Goal: Task Accomplishment & Management: Complete application form

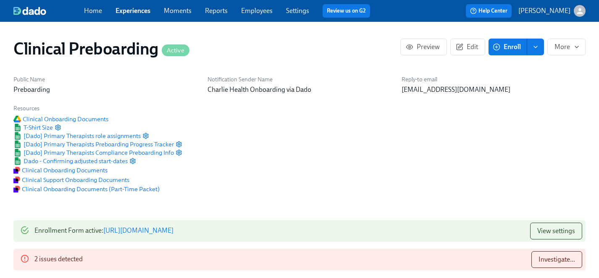
scroll to position [856, 0]
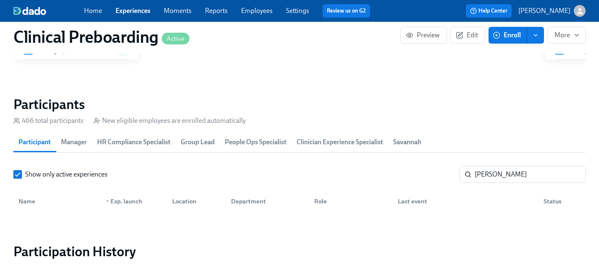
click at [261, 11] on link "Employees" at bounding box center [256, 11] width 31 height 8
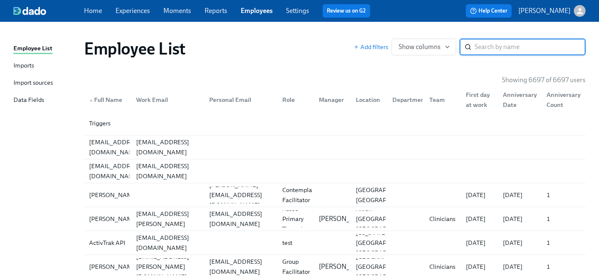
click at [504, 41] on input "search" at bounding box center [529, 47] width 111 height 17
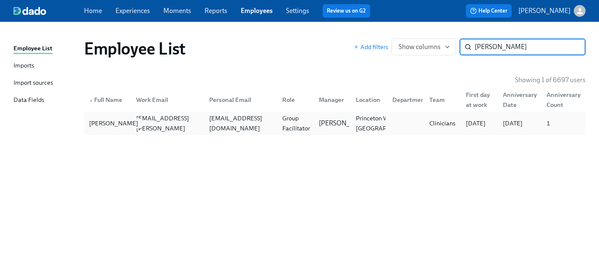
type input "mcgrady"
click at [107, 122] on div "Michael McGrady" at bounding box center [114, 123] width 56 height 10
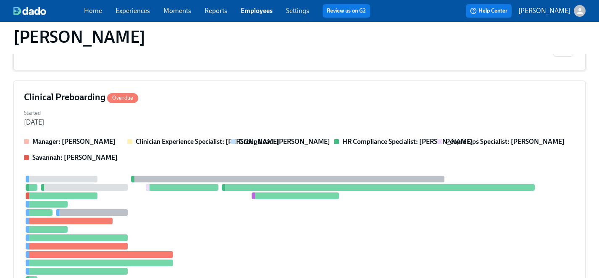
scroll to position [191, 0]
click at [191, 116] on div "Started Aug 19, 2025" at bounding box center [299, 117] width 551 height 20
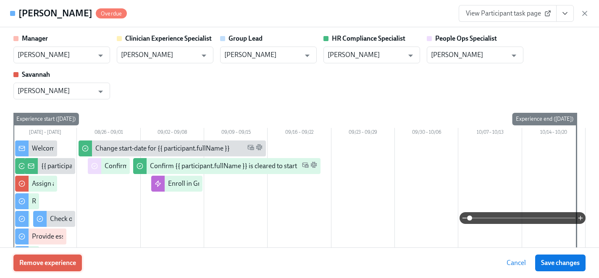
click at [61, 262] on span "Remove experience" at bounding box center [47, 263] width 57 height 8
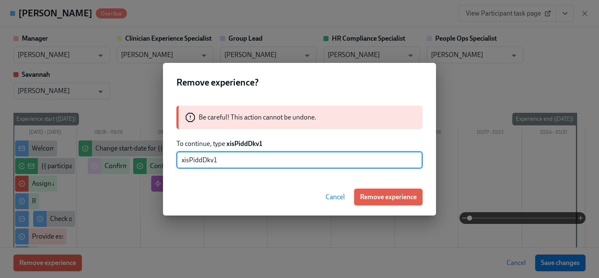
type input "xisPiddDkv1"
click at [391, 197] on span "Remove experience" at bounding box center [388, 197] width 57 height 8
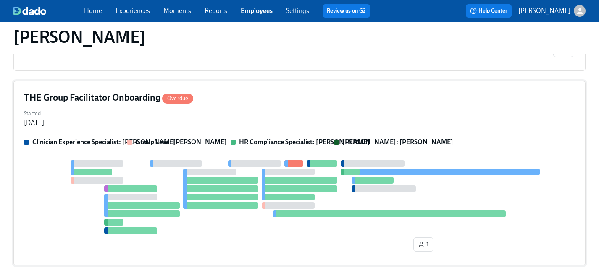
click at [234, 118] on div "Started Sep 03, 2025" at bounding box center [299, 117] width 551 height 20
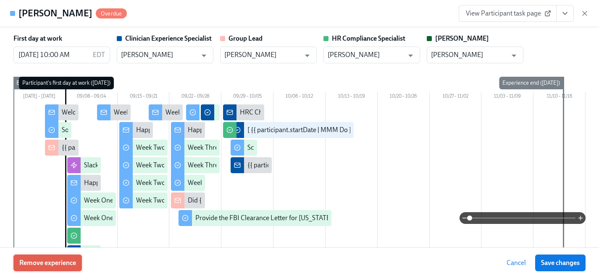
click at [60, 260] on span "Remove experience" at bounding box center [47, 263] width 57 height 8
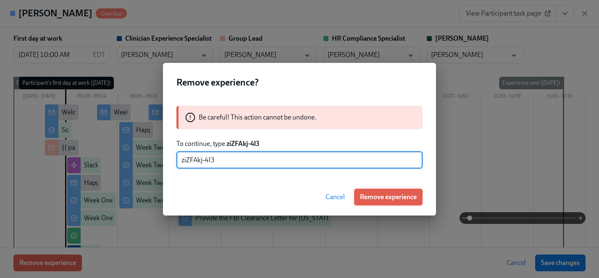
type input "ziZFAkj-4l3"
click at [393, 196] on span "Remove experience" at bounding box center [388, 197] width 57 height 8
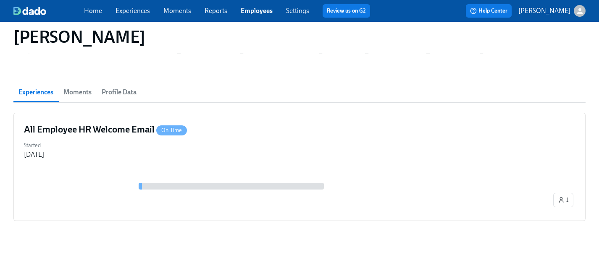
scroll to position [40, 0]
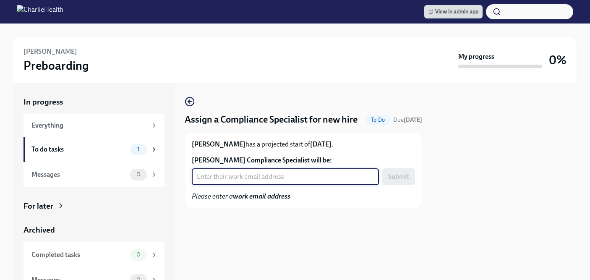
click at [266, 185] on input "Joseph Kelly's Compliance Specialist will be:" at bounding box center [285, 176] width 187 height 17
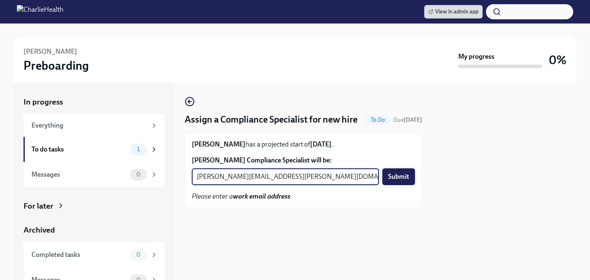
type input "tyler.pieper@charliehealth.com"
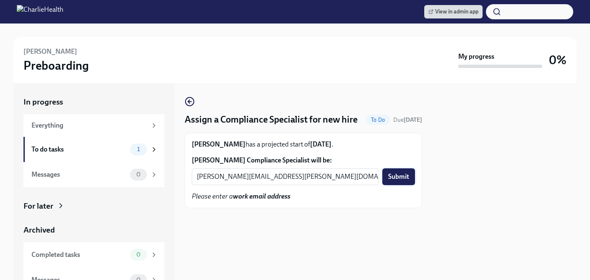
click at [392, 181] on span "Submit" at bounding box center [398, 177] width 21 height 8
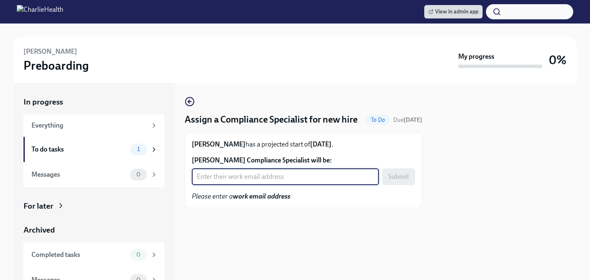
click at [257, 185] on input "Tariq Hollandsworth's Compliance Specialist will be:" at bounding box center [285, 176] width 187 height 17
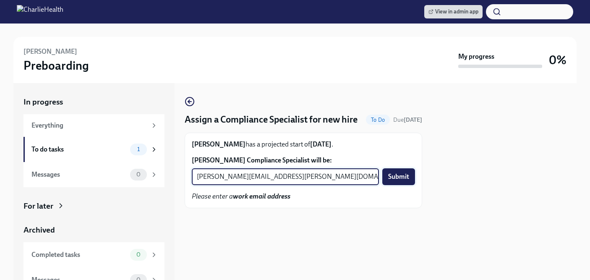
type input "kristy.johnson@charliehealth.com"
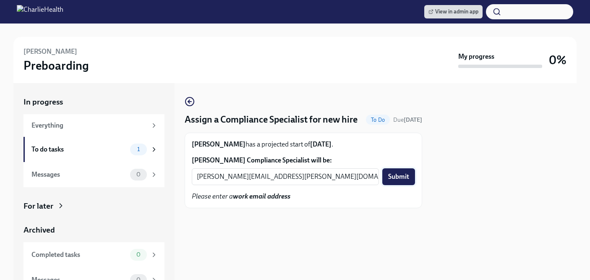
click at [393, 181] on span "Submit" at bounding box center [398, 177] width 21 height 8
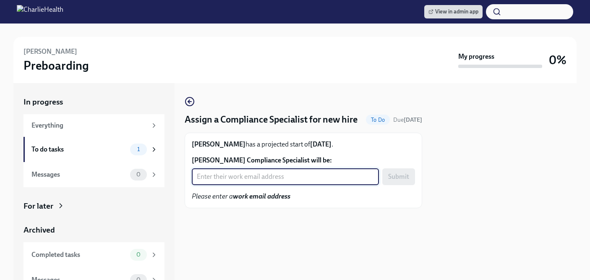
click at [235, 185] on input "Emma Guerrero's Compliance Specialist will be:" at bounding box center [285, 176] width 187 height 17
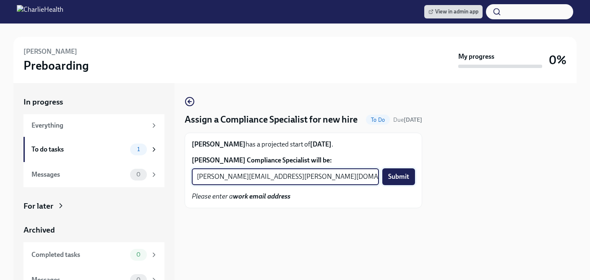
type input "[PERSON_NAME][EMAIL_ADDRESS][PERSON_NAME][DOMAIN_NAME]"
click at [399, 181] on span "Submit" at bounding box center [398, 177] width 21 height 8
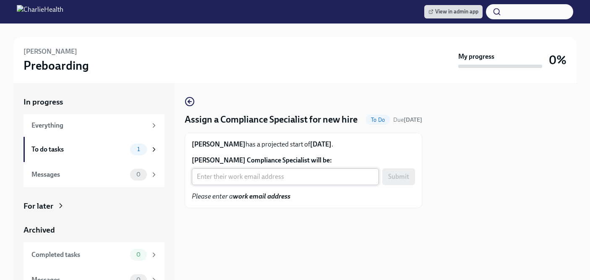
click at [247, 185] on input "[PERSON_NAME] Compliance Specialist will be:" at bounding box center [285, 176] width 187 height 17
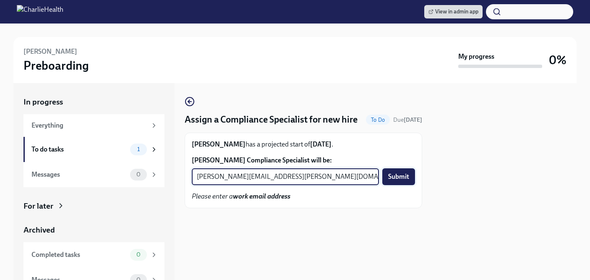
type input "[PERSON_NAME][EMAIL_ADDRESS][PERSON_NAME][DOMAIN_NAME]"
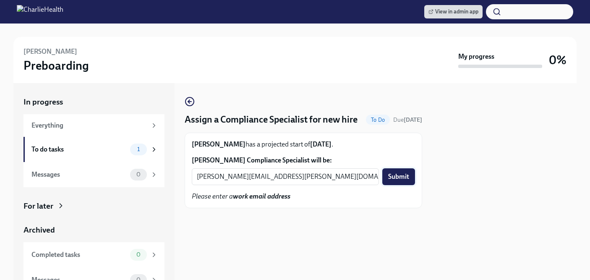
click at [402, 181] on span "Submit" at bounding box center [398, 177] width 21 height 8
